Goal: Information Seeking & Learning: Check status

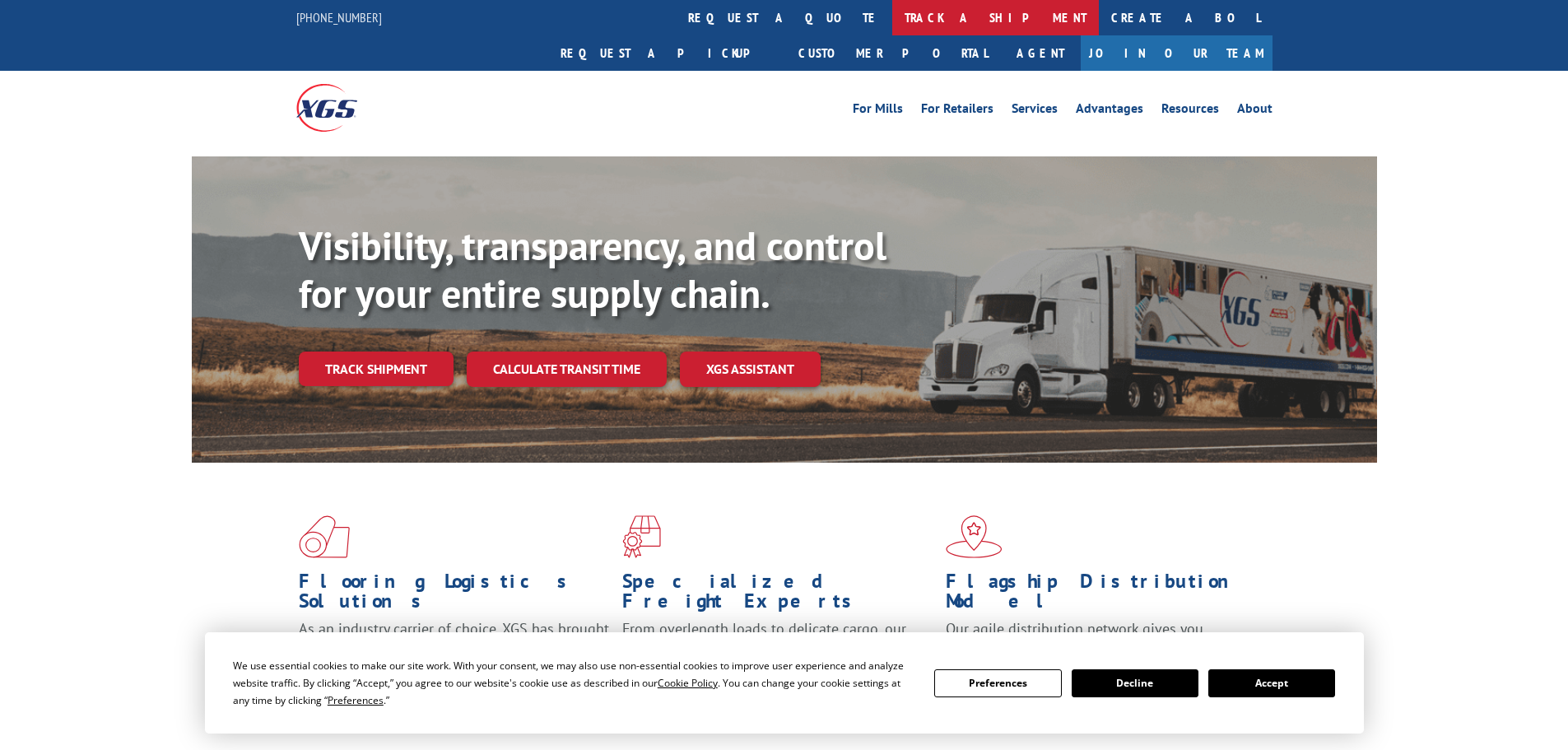
click at [893, 23] on link "track a shipment" at bounding box center [996, 18] width 206 height 35
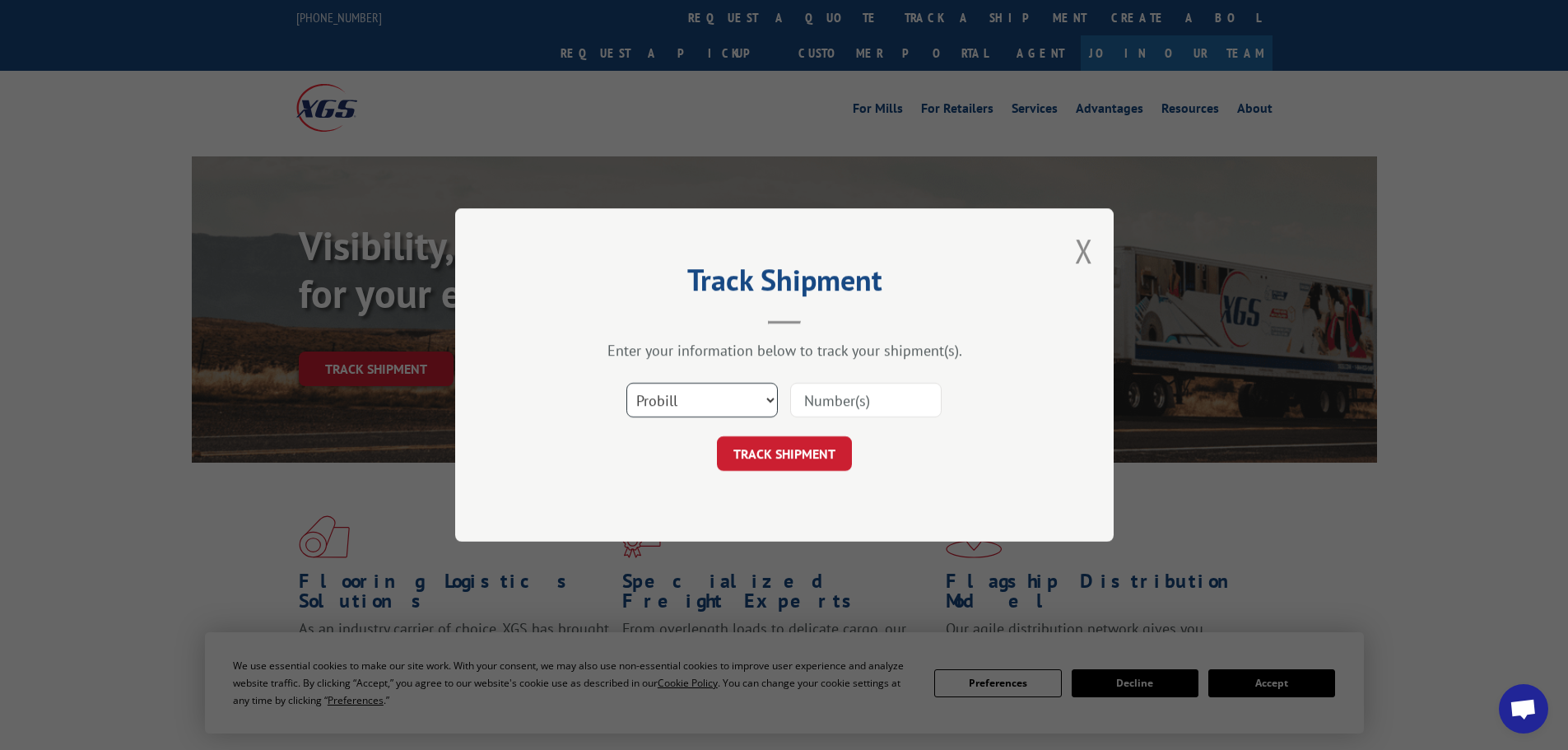
drag, startPoint x: 707, startPoint y: 406, endPoint x: 706, endPoint y: 414, distance: 8.1
click at [707, 406] on select "Select category... Probill BOL PO" at bounding box center [702, 399] width 151 height 34
select select "po"
click at [626, 382] on select "Select category... Probill BOL PO" at bounding box center [702, 399] width 151 height 34
click at [873, 402] on input at bounding box center [866, 399] width 151 height 34
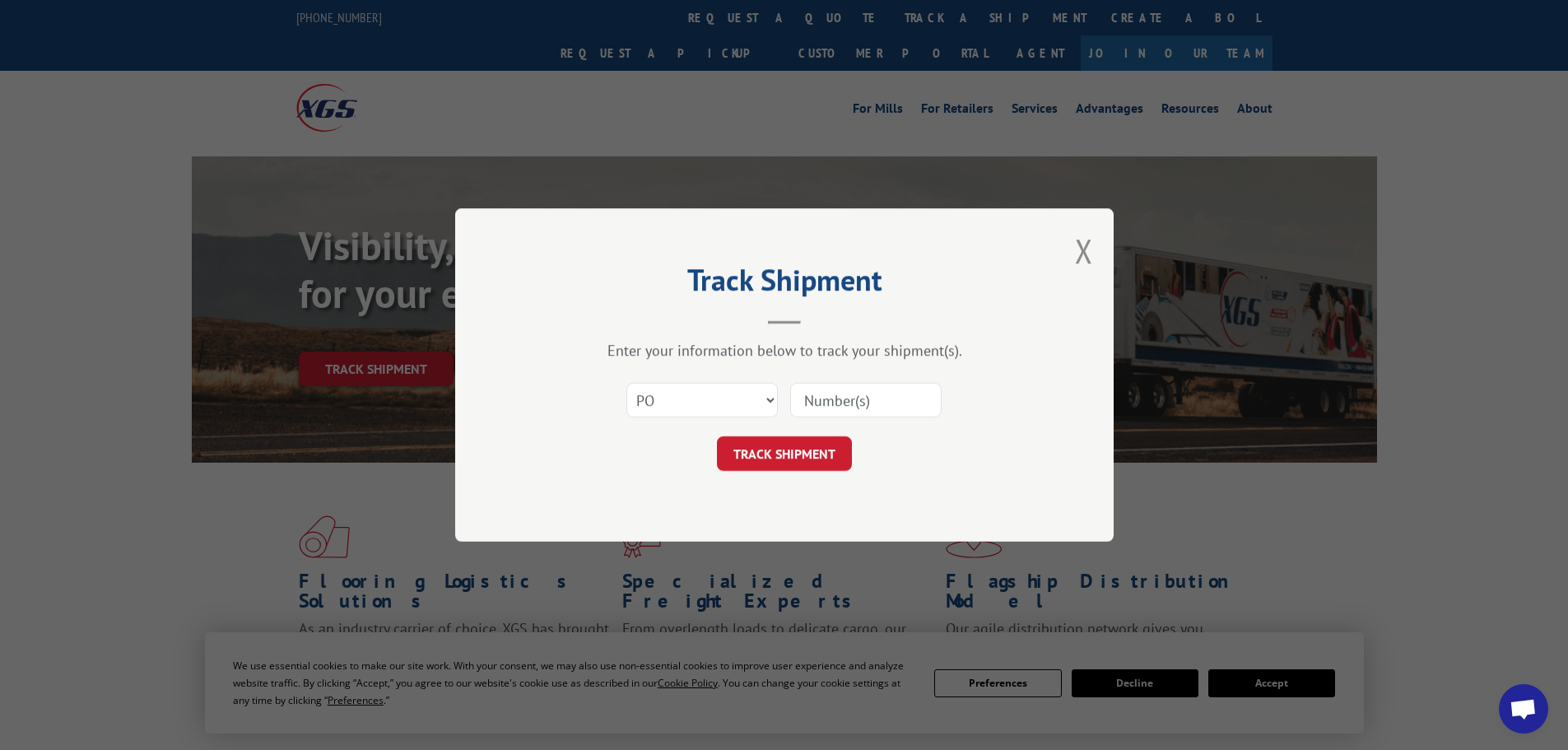
paste input "42547399"
click at [741, 436] on button "TRACK SHIPMENT" at bounding box center [784, 453] width 135 height 34
drag, startPoint x: 843, startPoint y: 400, endPoint x: 674, endPoint y: 378, distance: 170.4
click at [722, 392] on div "Select category... Probill BOL PO 42547399 The field is not valid" at bounding box center [784, 399] width 494 height 54
type input "42547399"
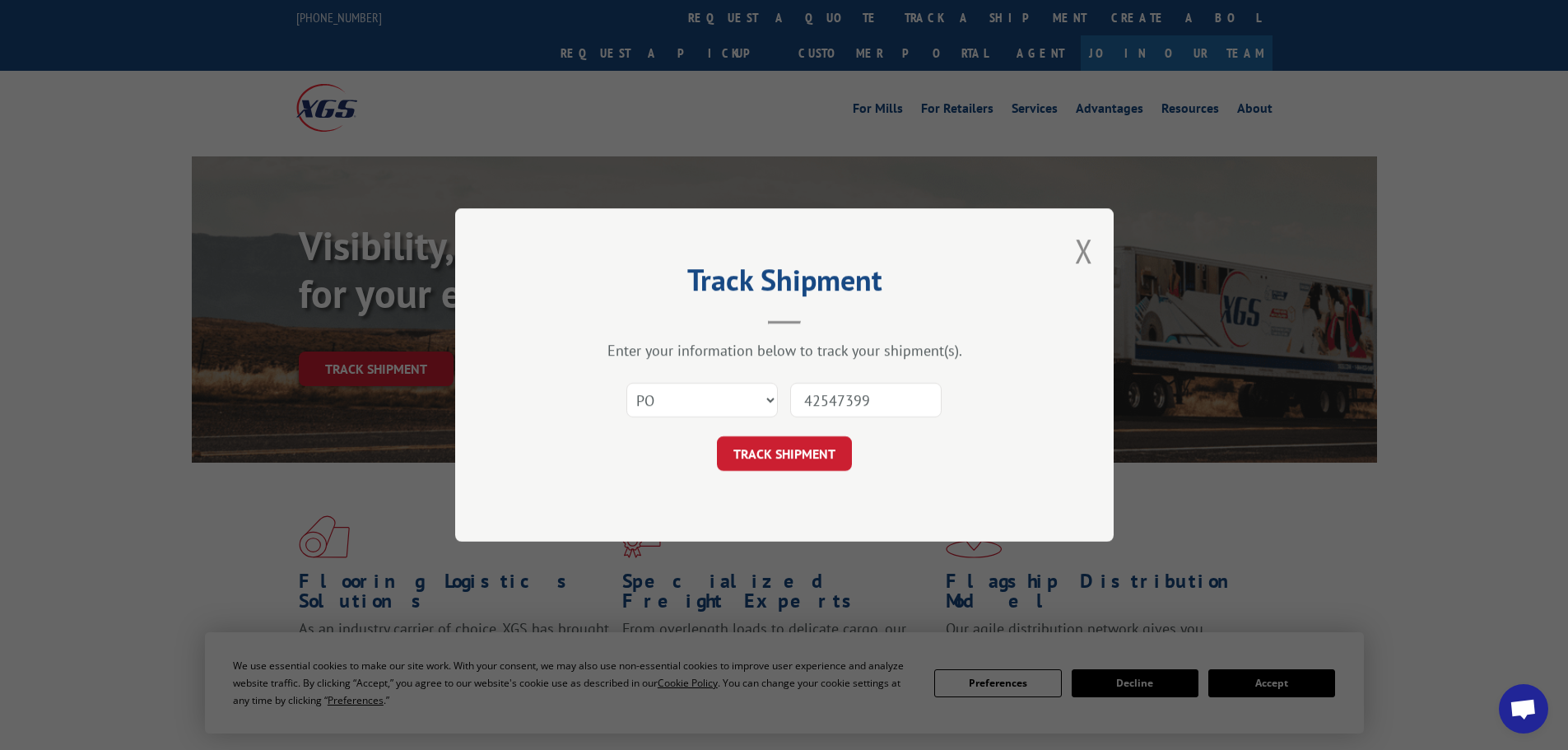
click at [717, 436] on button "TRACK SHIPMENT" at bounding box center [784, 453] width 135 height 34
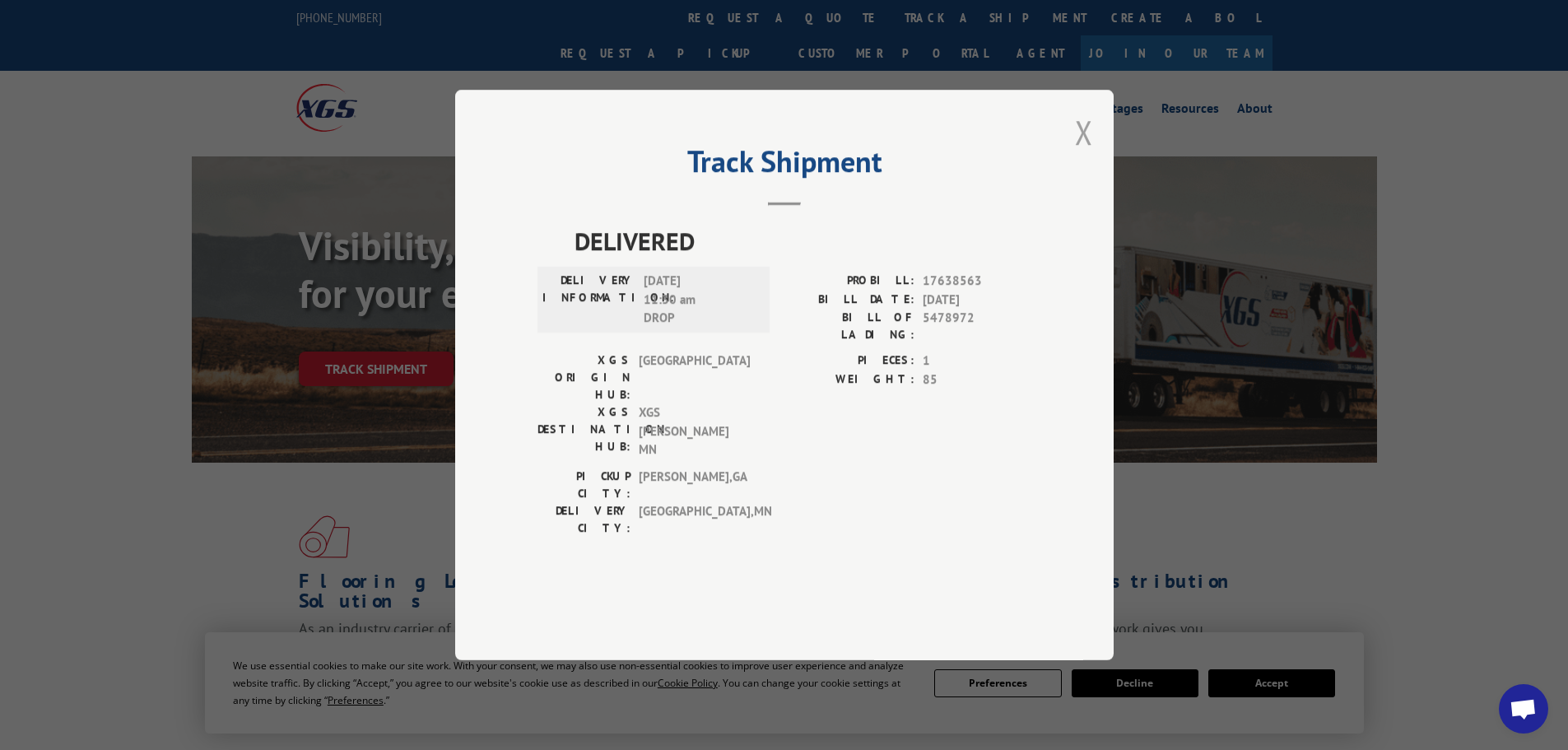
click at [1087, 154] on button "Close modal" at bounding box center [1084, 132] width 18 height 43
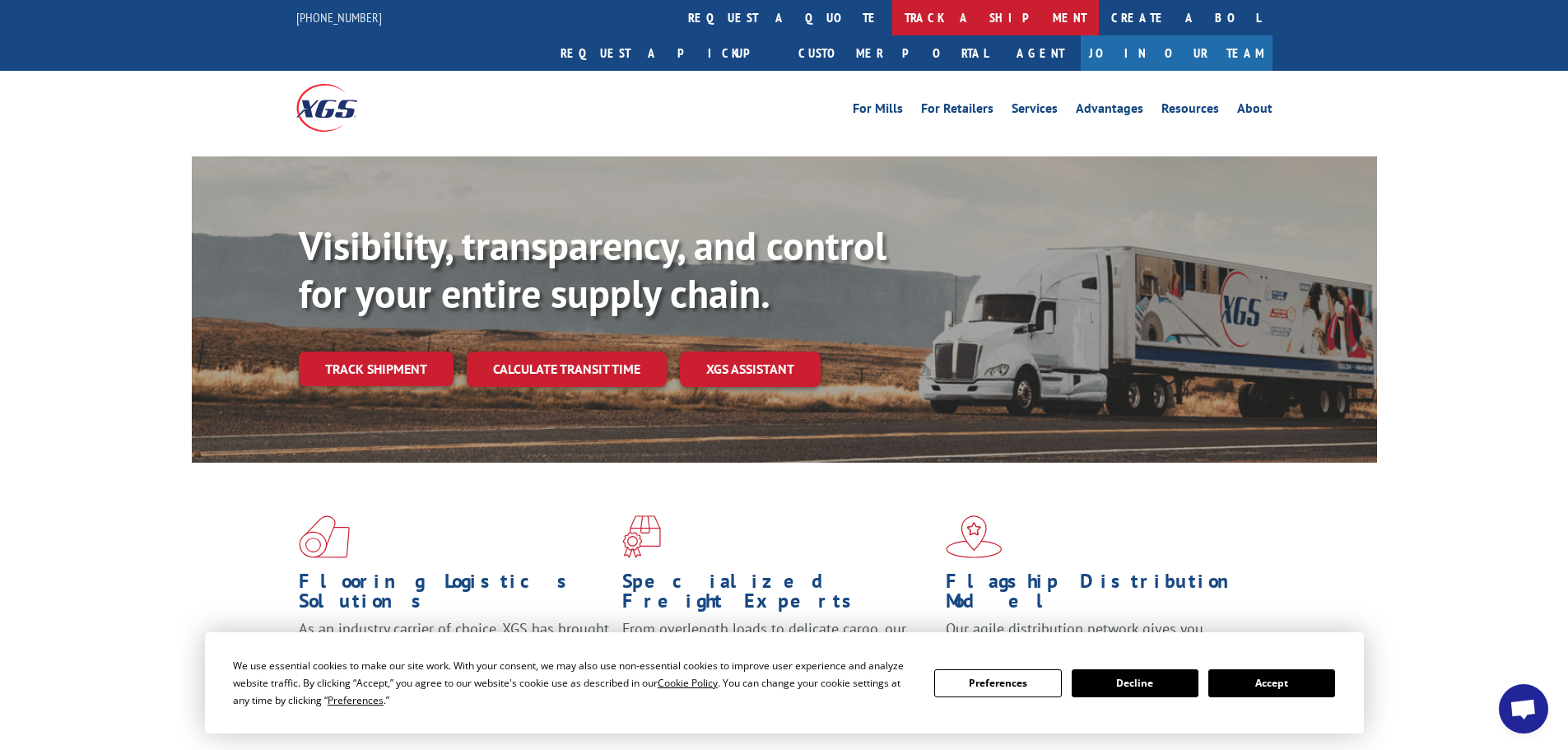
click at [893, 11] on link "track a shipment" at bounding box center [996, 18] width 206 height 35
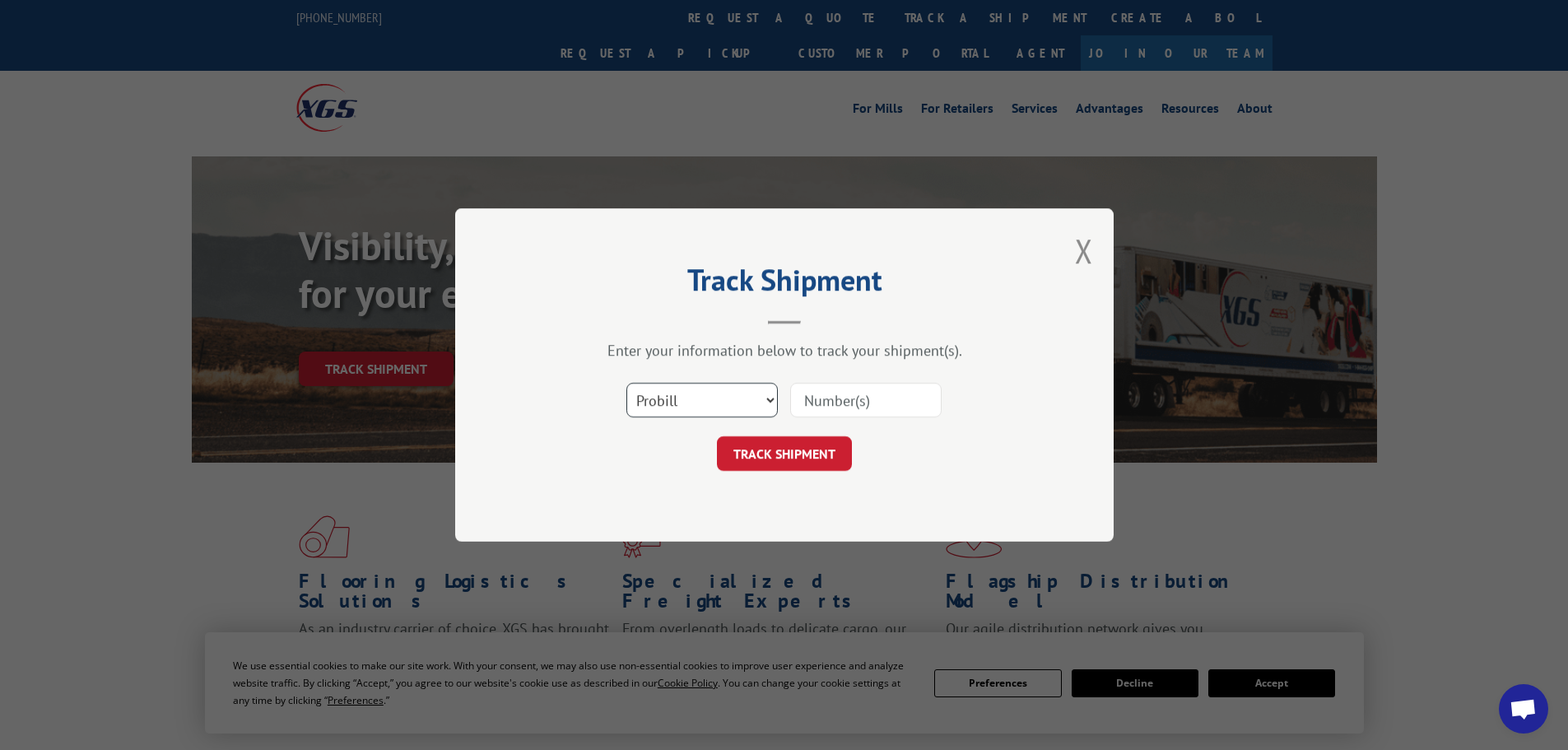
click at [685, 408] on select "Select category... Probill BOL PO" at bounding box center [702, 399] width 151 height 34
select select "po"
click at [626, 382] on select "Select category... Probill BOL PO" at bounding box center [702, 399] width 151 height 34
click at [841, 404] on input at bounding box center [866, 399] width 151 height 34
paste input "42432755"
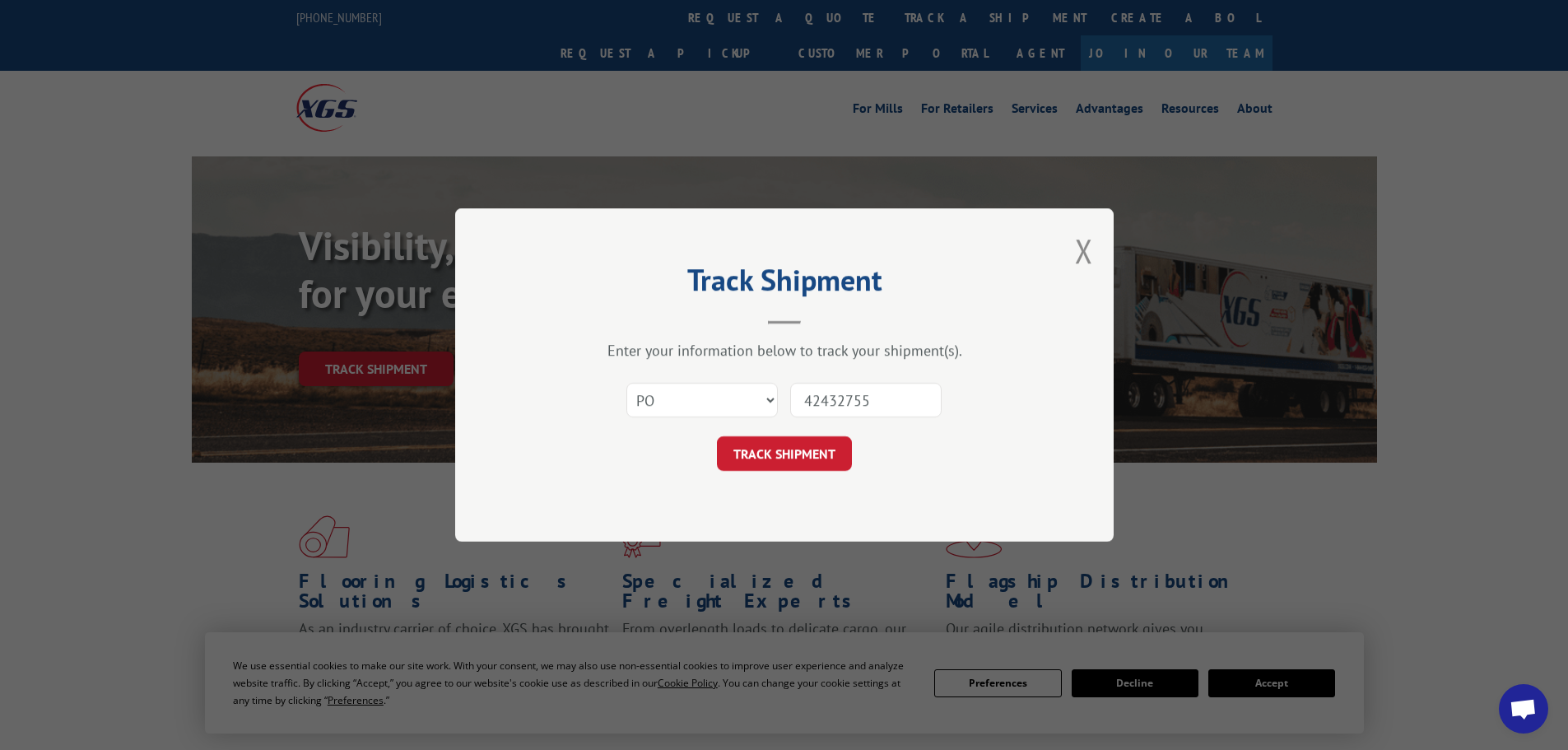
type input "42432755"
click at [717, 436] on button "TRACK SHIPMENT" at bounding box center [784, 453] width 135 height 34
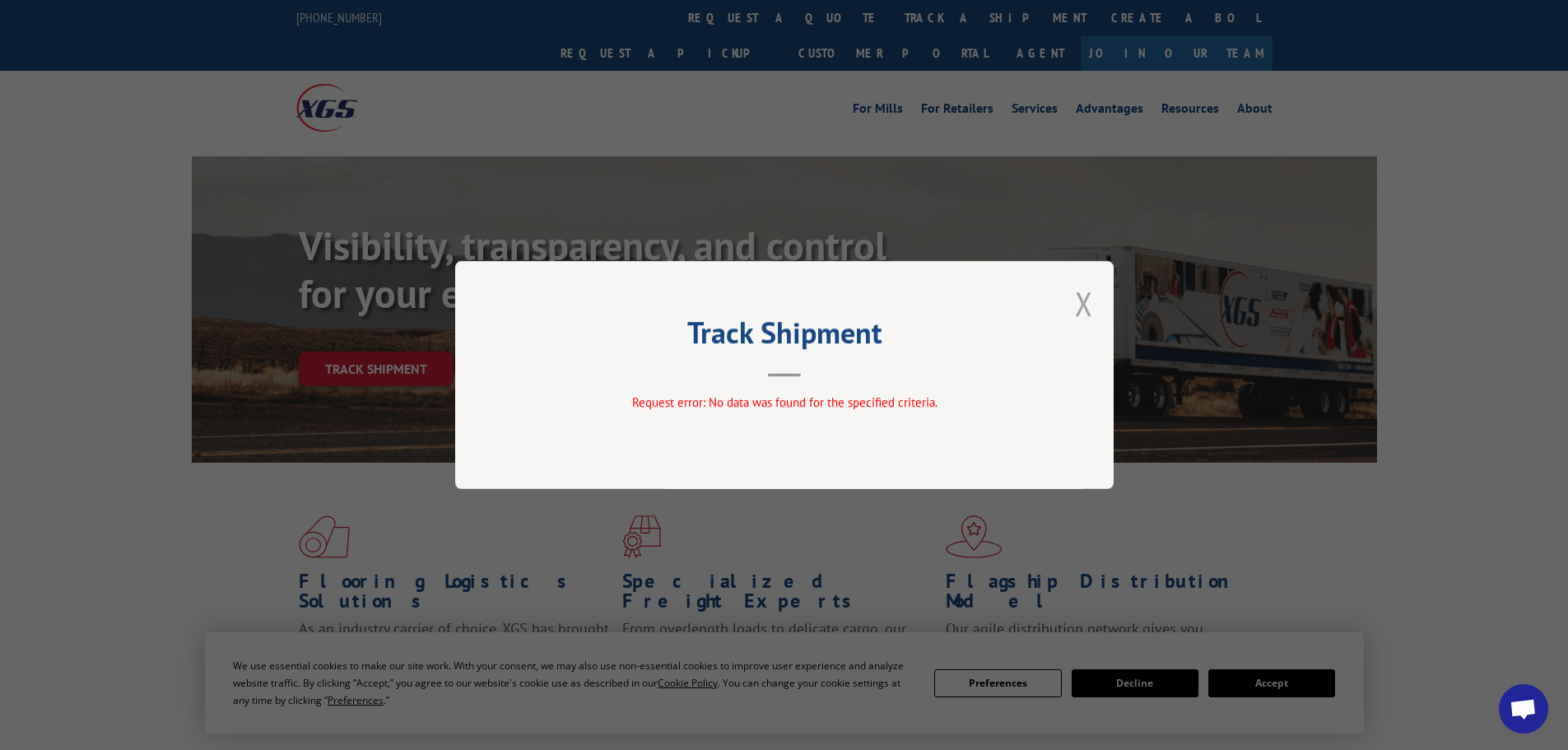
click at [1095, 302] on div "Track Shipment Request error: No data was found for the specified criteria." at bounding box center [784, 375] width 659 height 228
click at [1089, 302] on button "Close modal" at bounding box center [1084, 303] width 18 height 43
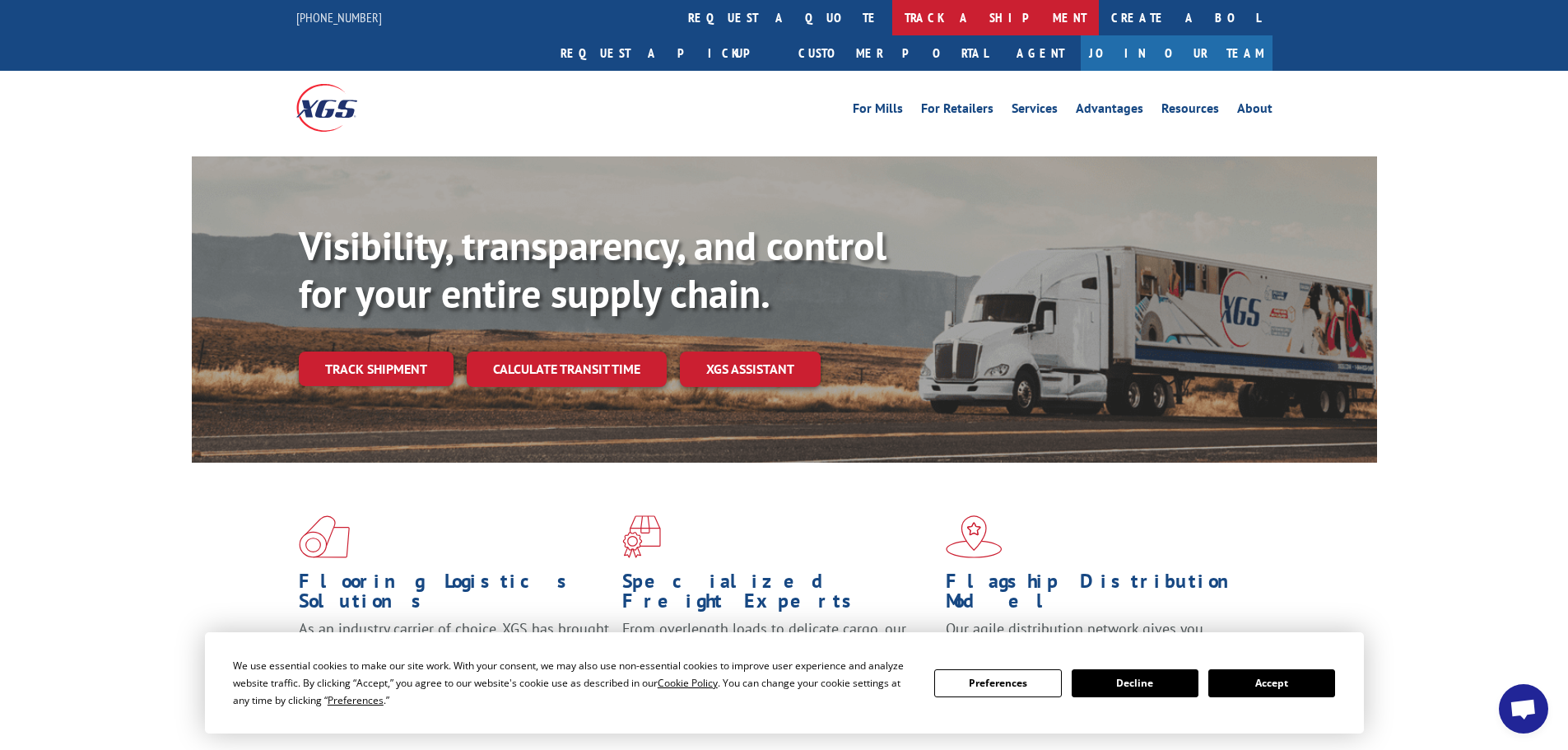
click at [893, 7] on link "track a shipment" at bounding box center [996, 18] width 206 height 35
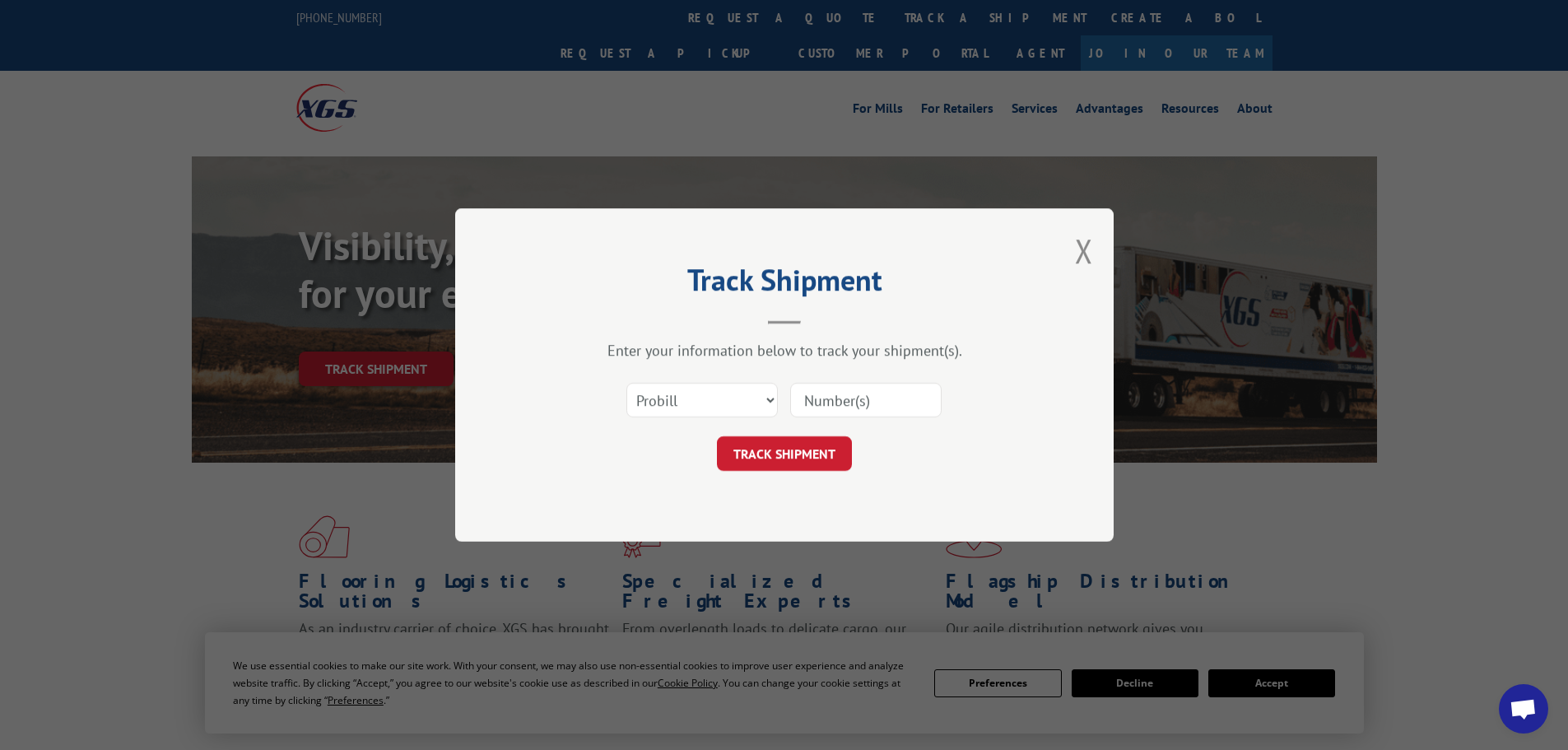
click at [863, 406] on input at bounding box center [866, 399] width 151 height 34
paste input "42547152"
type input "42547152"
click at [717, 436] on button "TRACK SHIPMENT" at bounding box center [784, 453] width 135 height 34
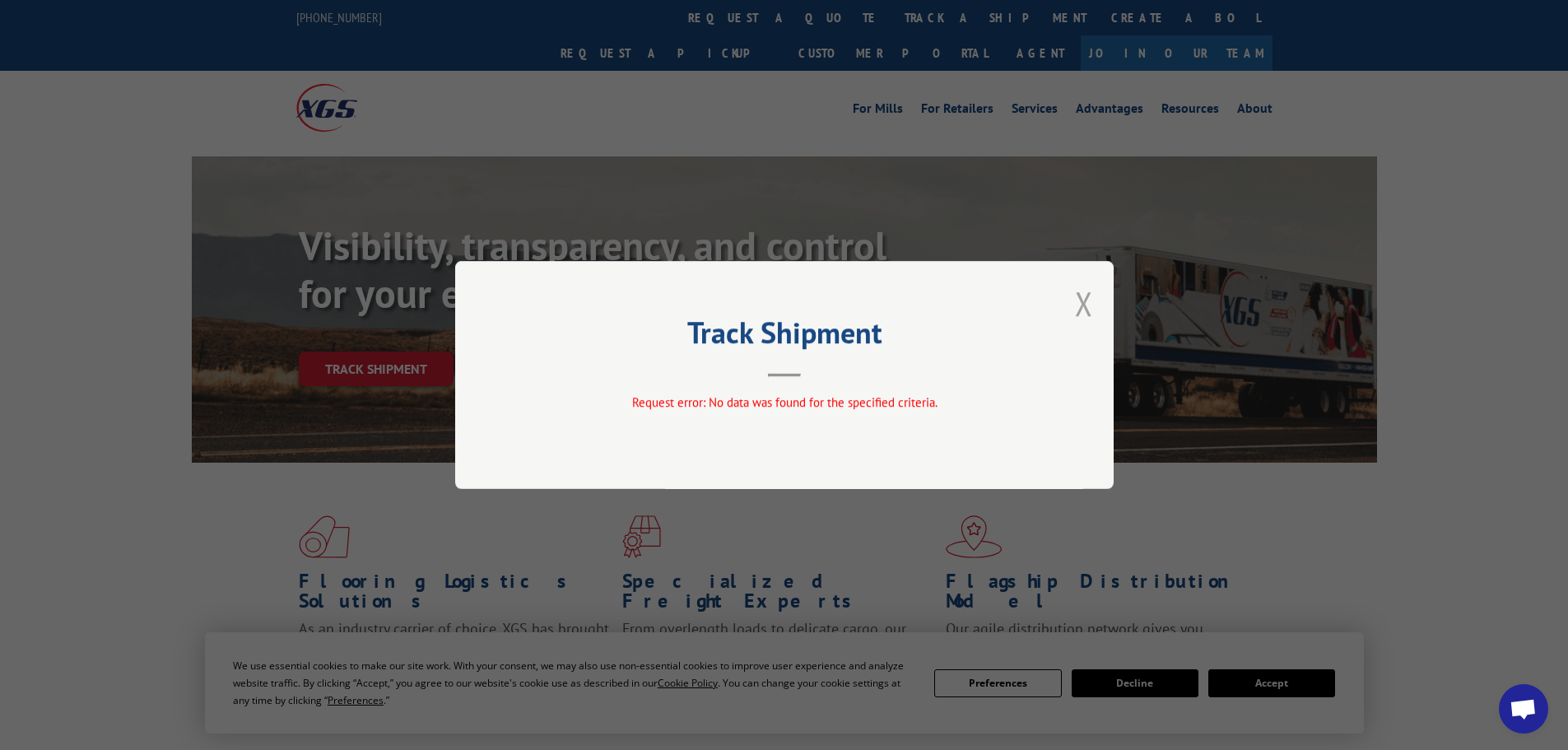
click at [1093, 310] on div "Track Shipment Request error: No data was found for the specified criteria." at bounding box center [784, 375] width 659 height 228
click at [1088, 309] on button "Close modal" at bounding box center [1084, 303] width 18 height 43
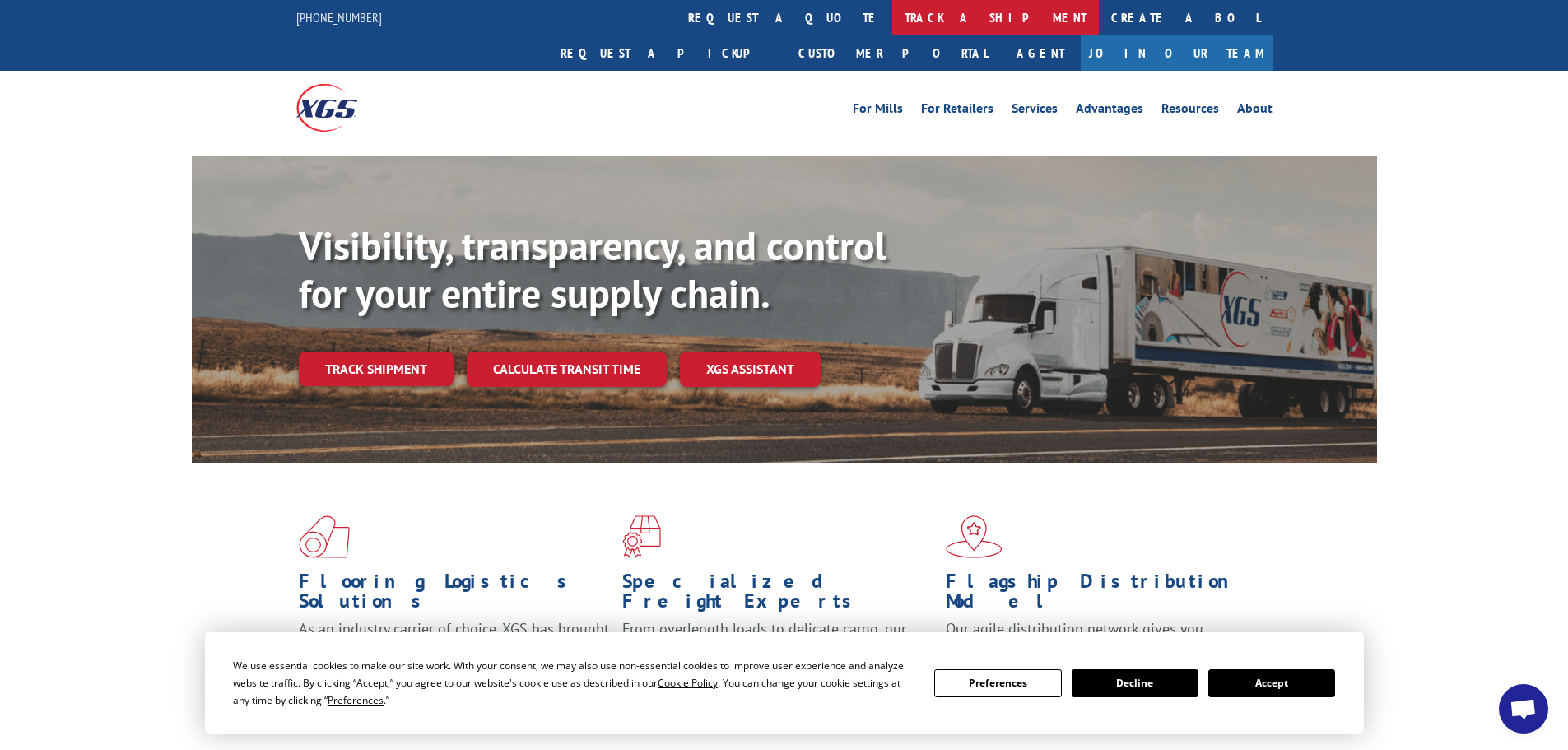
click at [893, 13] on link "track a shipment" at bounding box center [996, 18] width 206 height 35
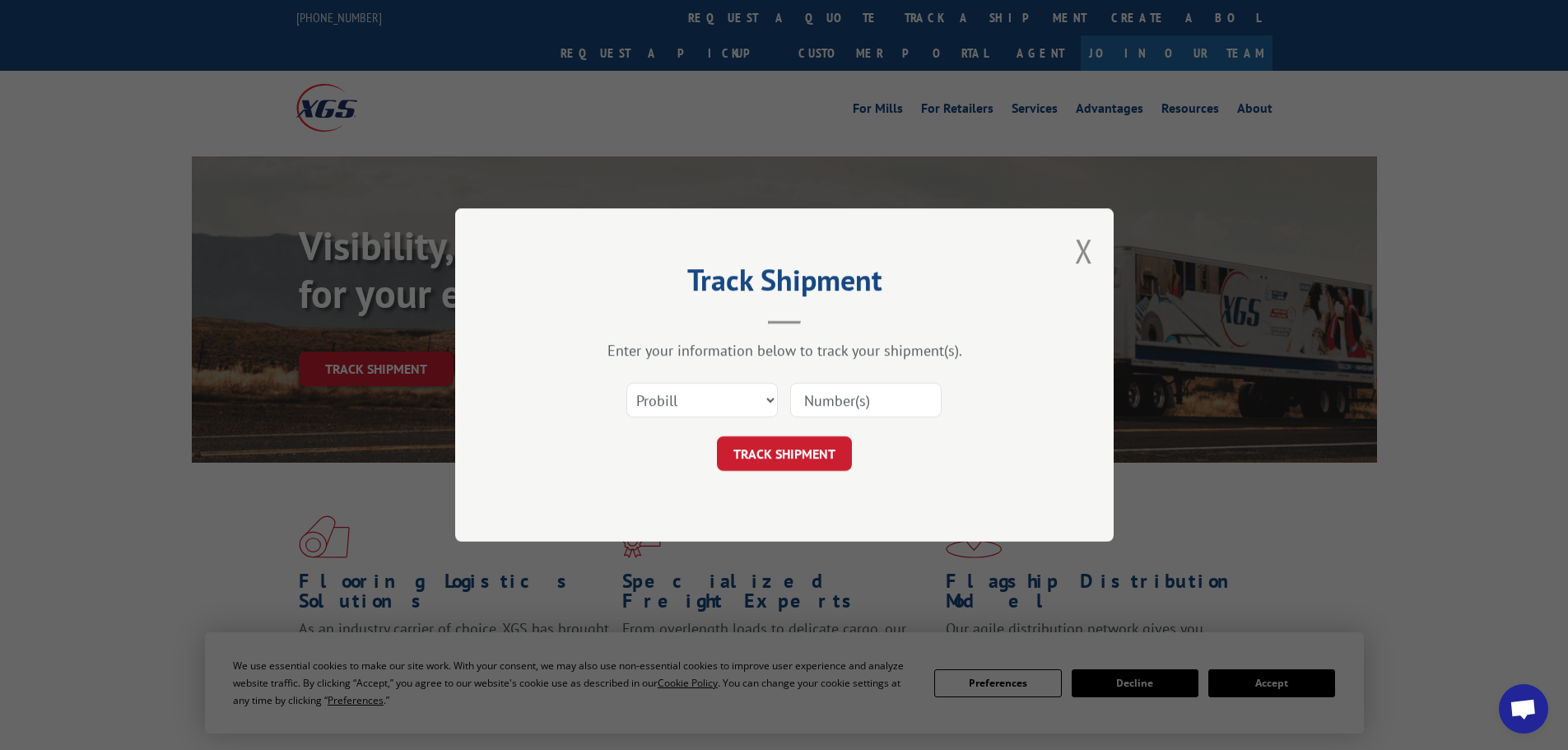
click at [831, 401] on input at bounding box center [866, 399] width 151 height 34
paste input "17517210"
type input "17517210"
click at [717, 436] on button "TRACK SHIPMENT" at bounding box center [784, 453] width 135 height 34
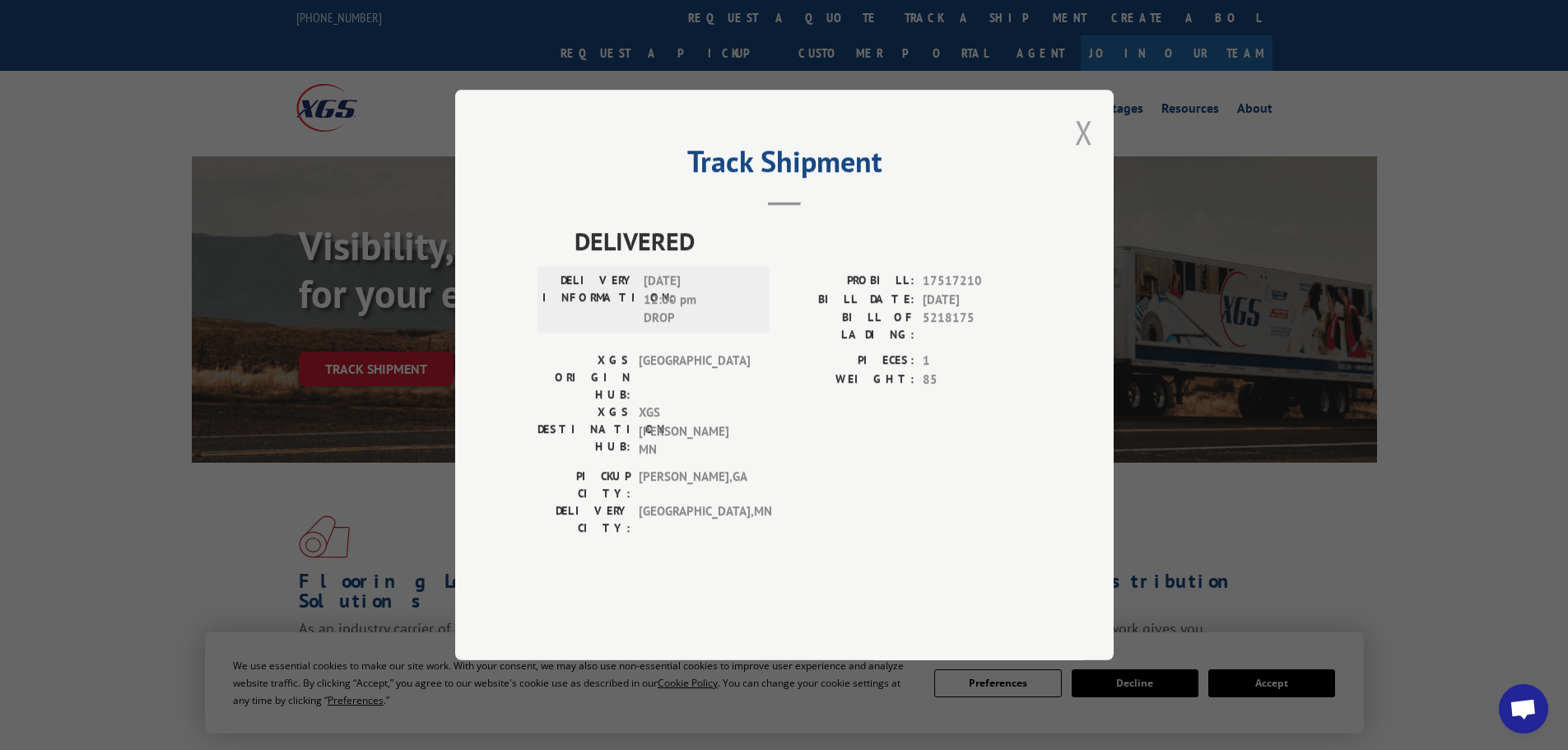
click at [1081, 154] on button "Close modal" at bounding box center [1084, 132] width 18 height 43
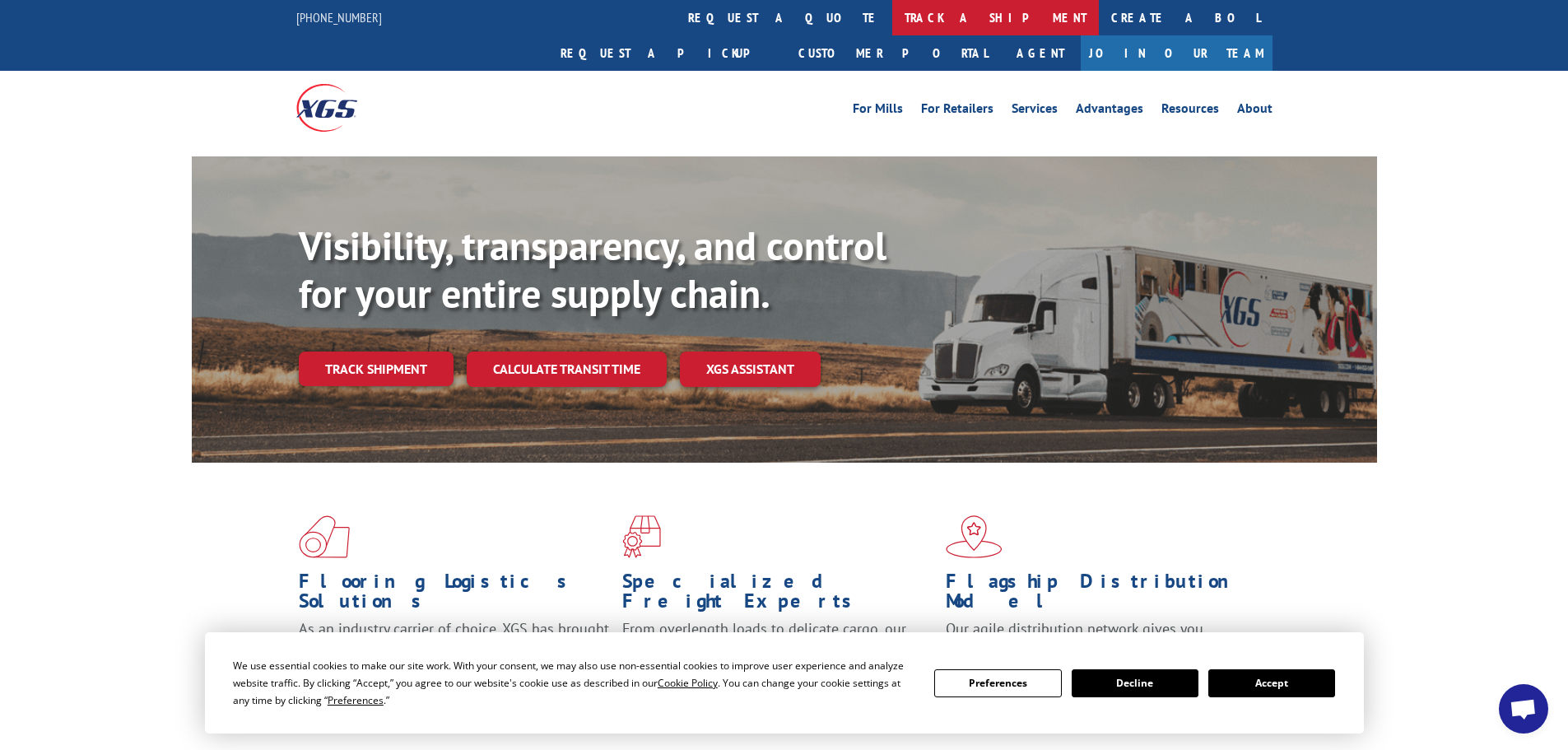
click at [893, 14] on link "track a shipment" at bounding box center [996, 18] width 206 height 35
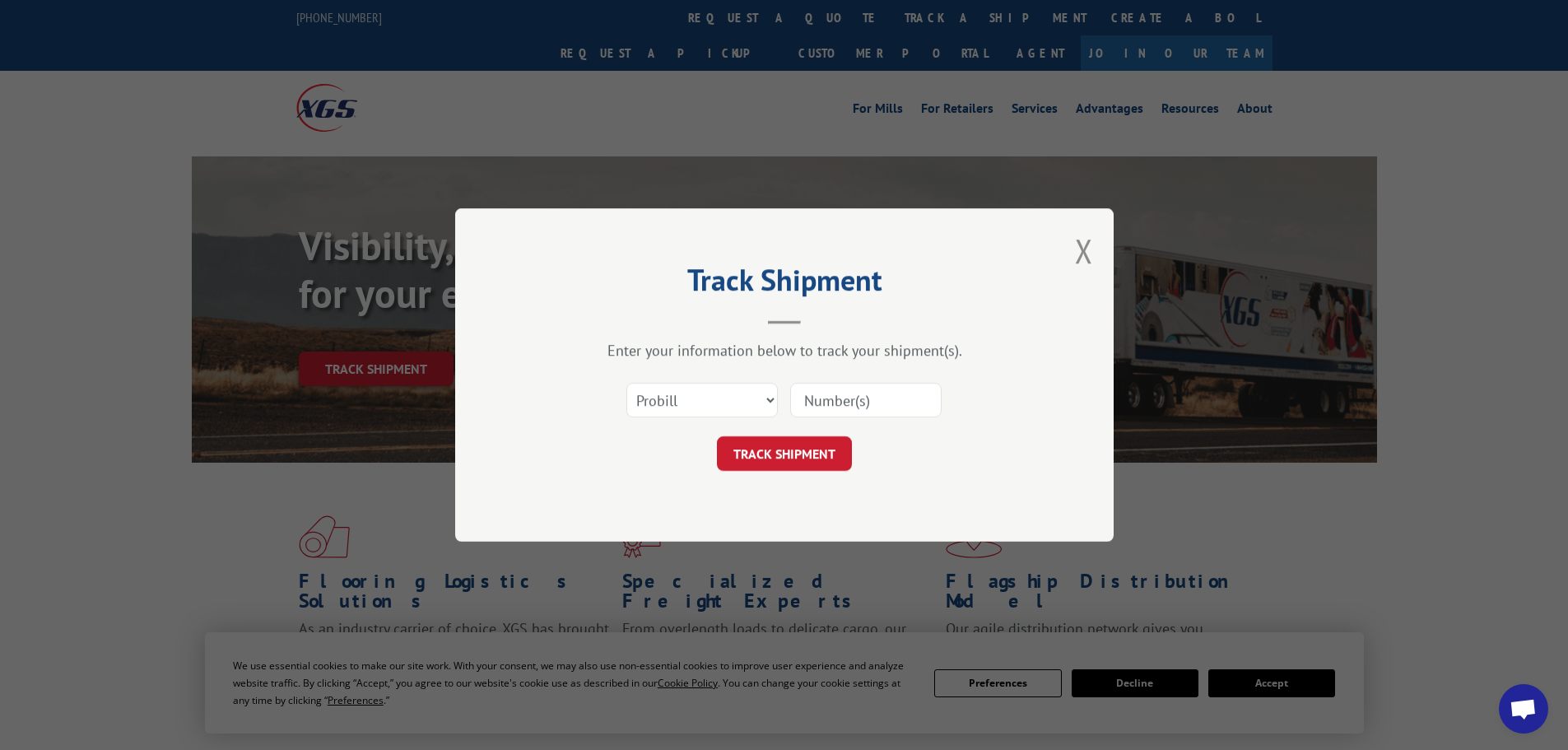
click at [847, 387] on input at bounding box center [866, 399] width 151 height 34
paste input "17517210"
type input "17517210"
click at [817, 445] on button "TRACK SHIPMENT" at bounding box center [784, 453] width 135 height 34
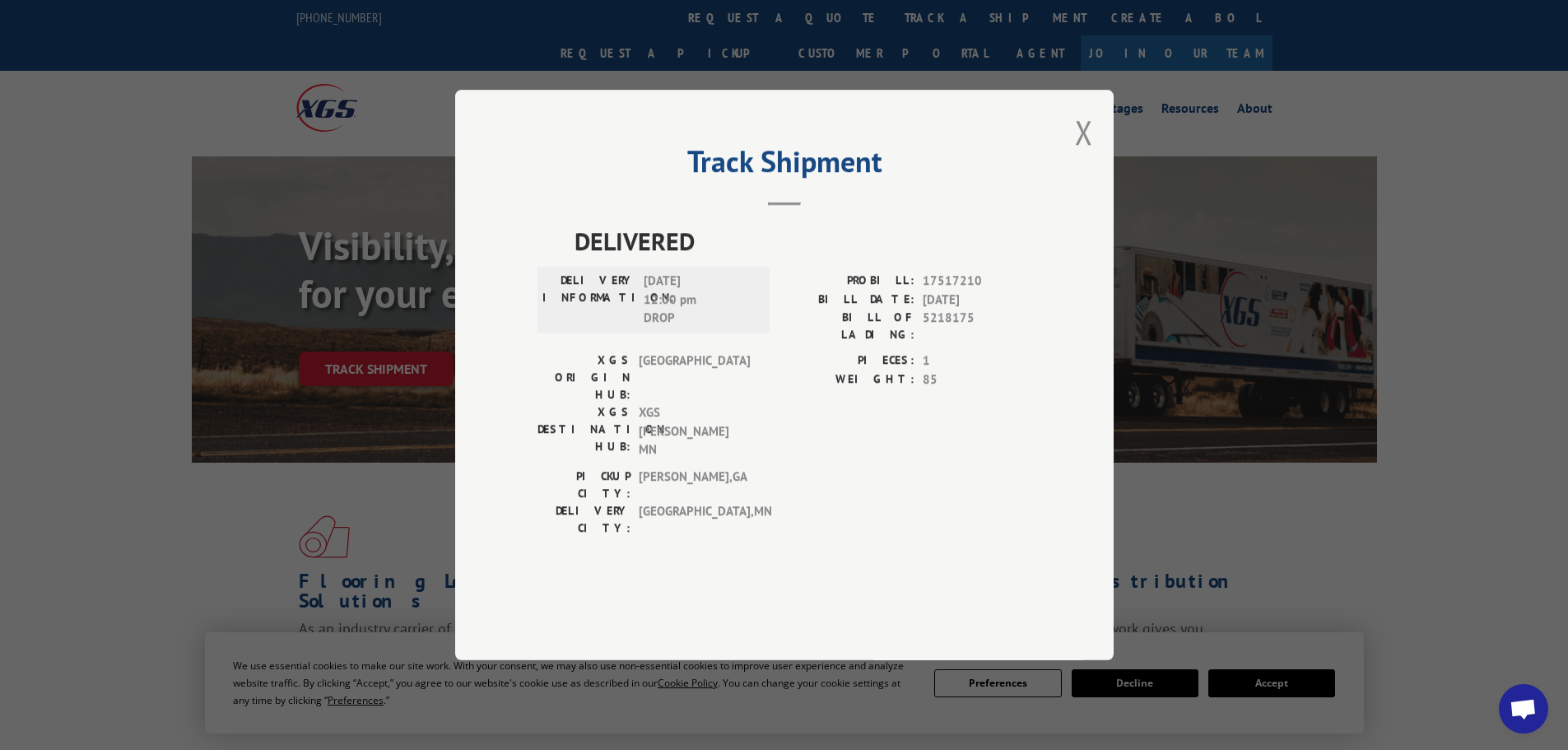
click at [1085, 154] on button "Close modal" at bounding box center [1084, 132] width 18 height 43
